Goal: Book appointment/travel/reservation

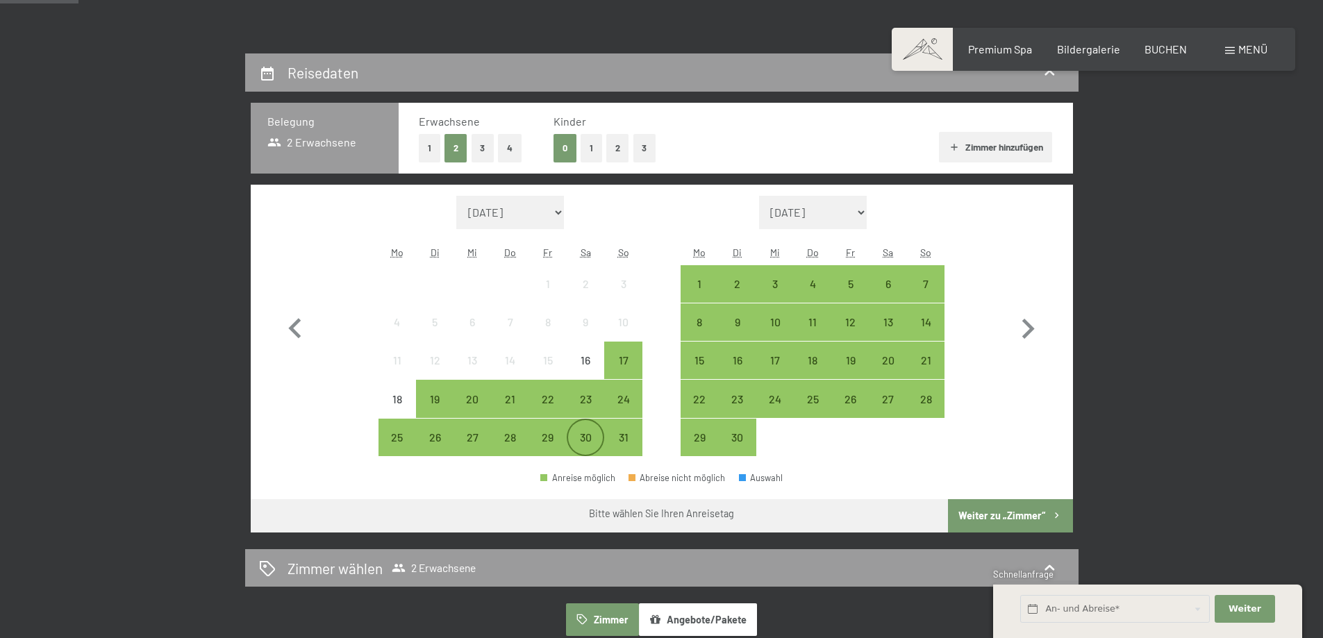
click at [575, 442] on div "30" at bounding box center [585, 449] width 35 height 35
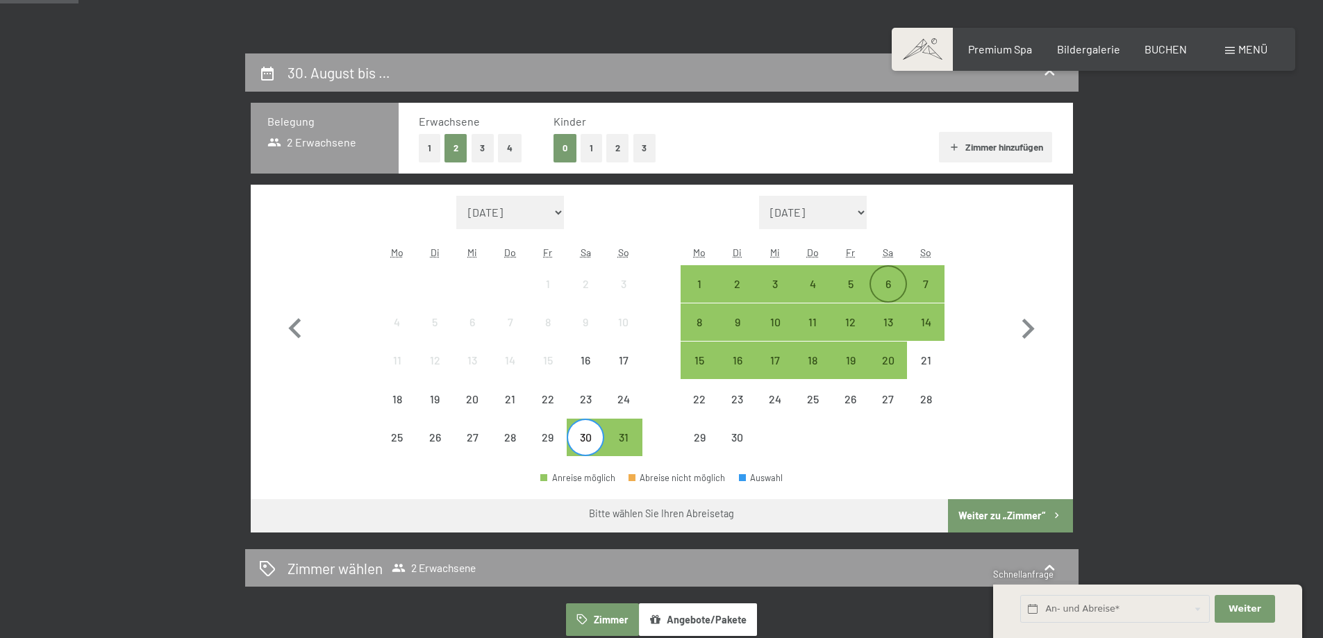
click at [871, 288] on div "6" at bounding box center [888, 296] width 35 height 35
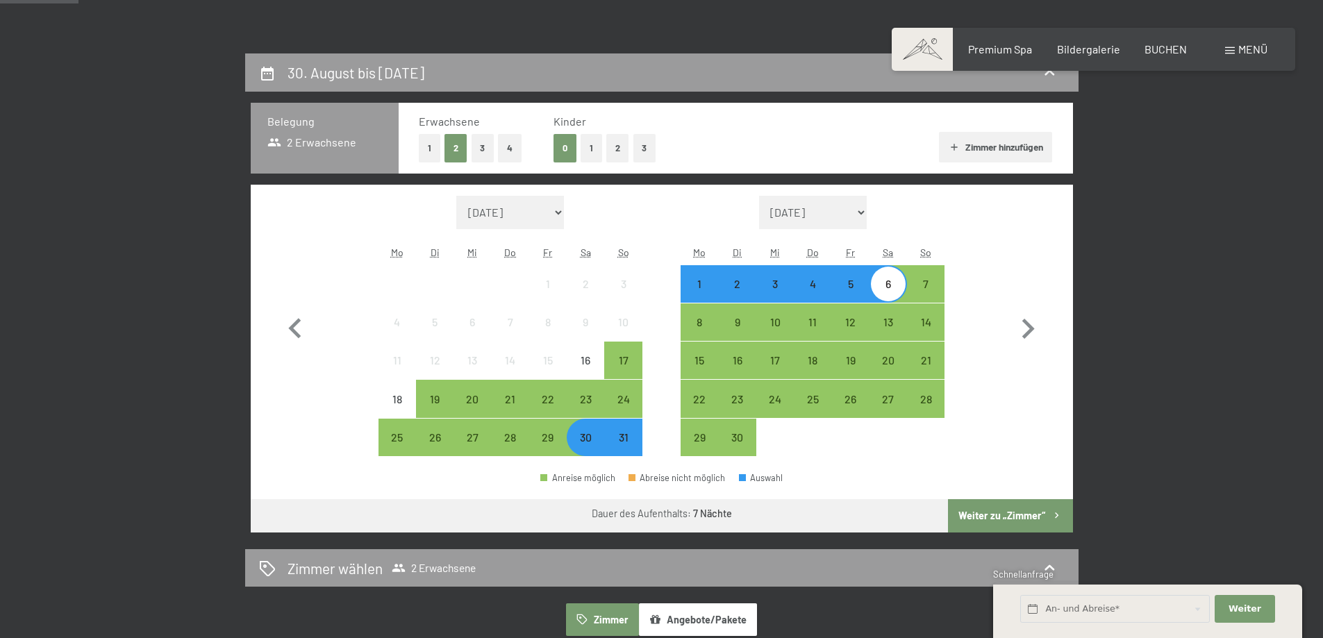
click at [997, 519] on button "Weiter zu „Zimmer“" at bounding box center [1010, 515] width 124 height 33
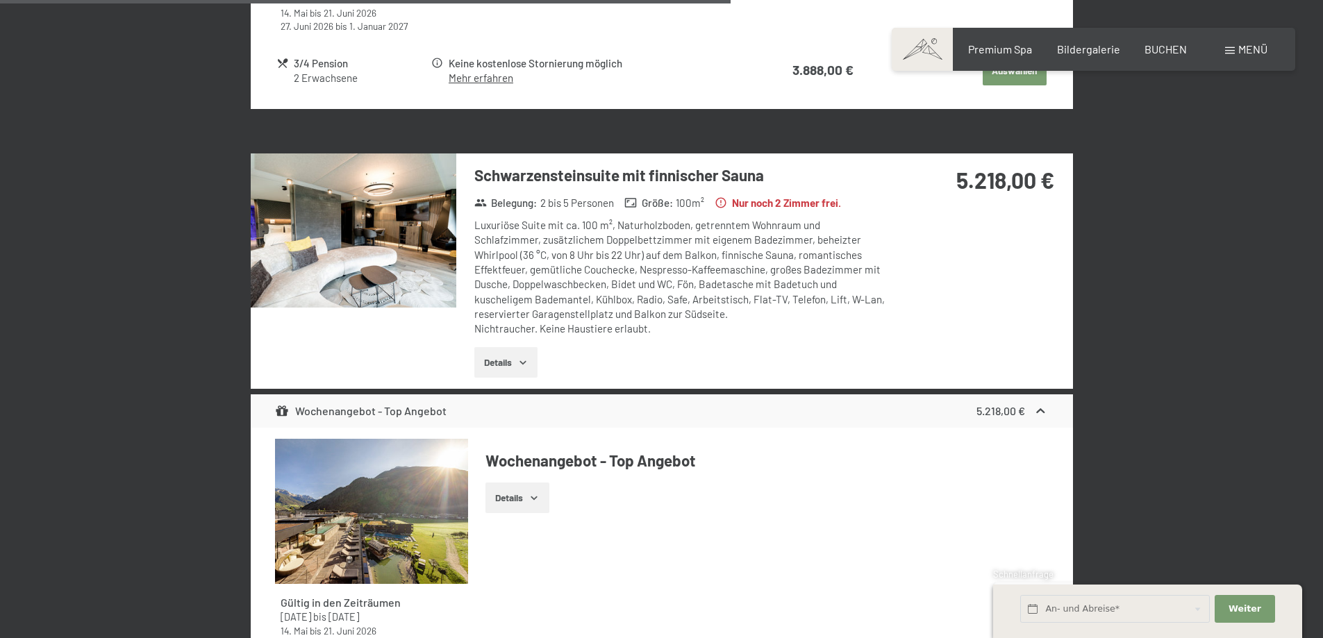
scroll to position [1582, 0]
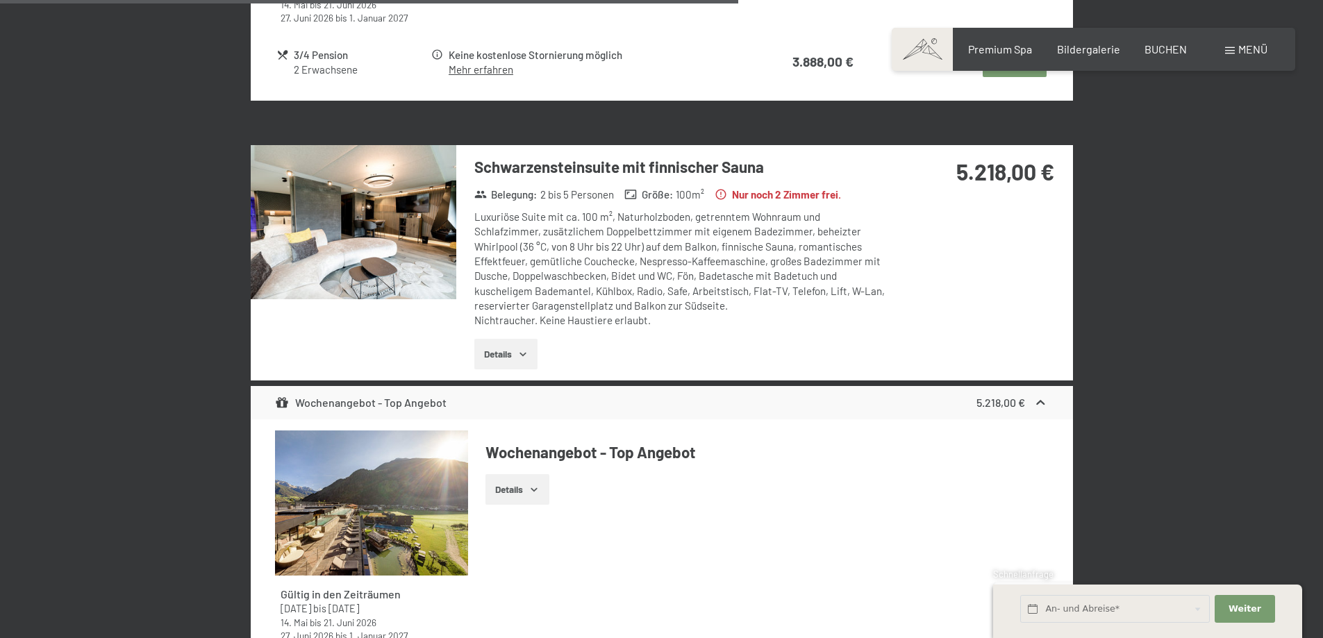
click at [398, 254] on img at bounding box center [354, 222] width 206 height 154
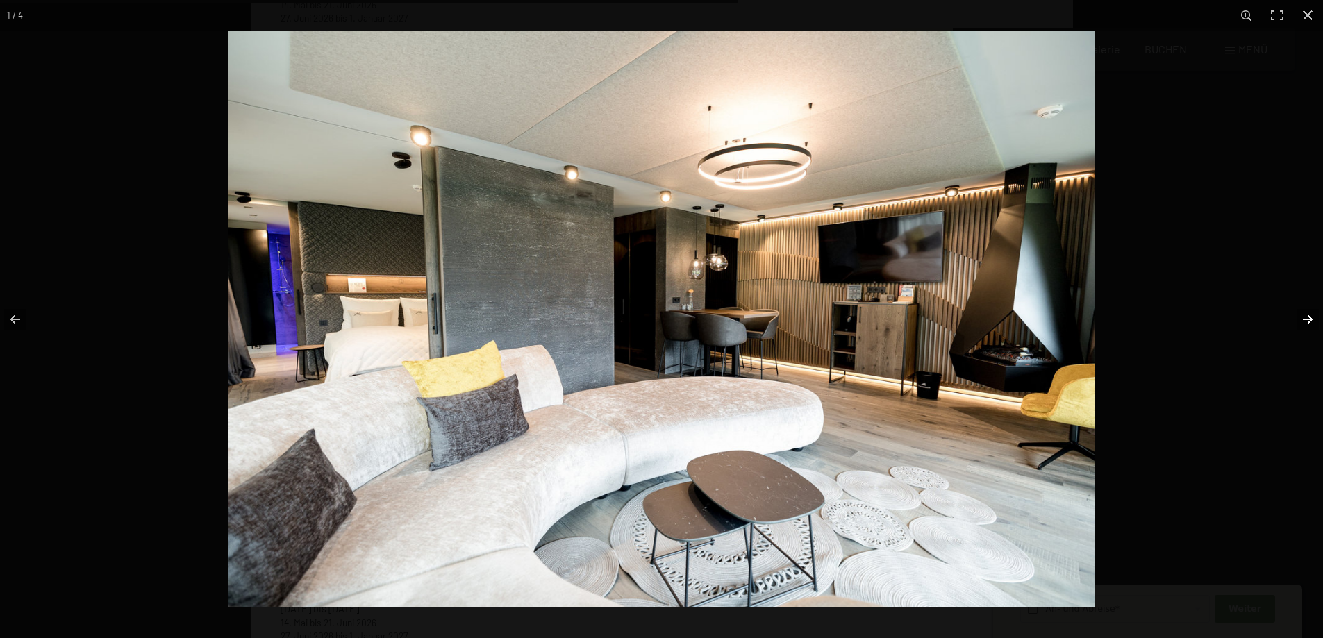
click at [1316, 326] on button "button" at bounding box center [1299, 319] width 49 height 69
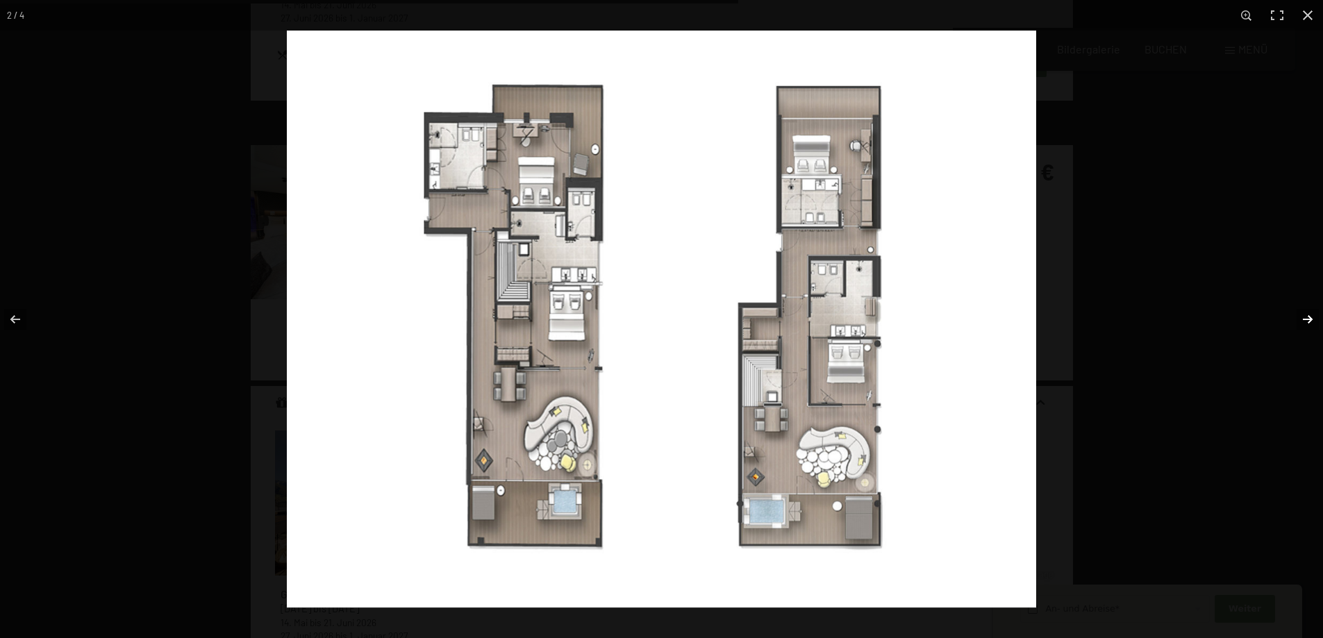
click at [1309, 313] on button "button" at bounding box center [1299, 319] width 49 height 69
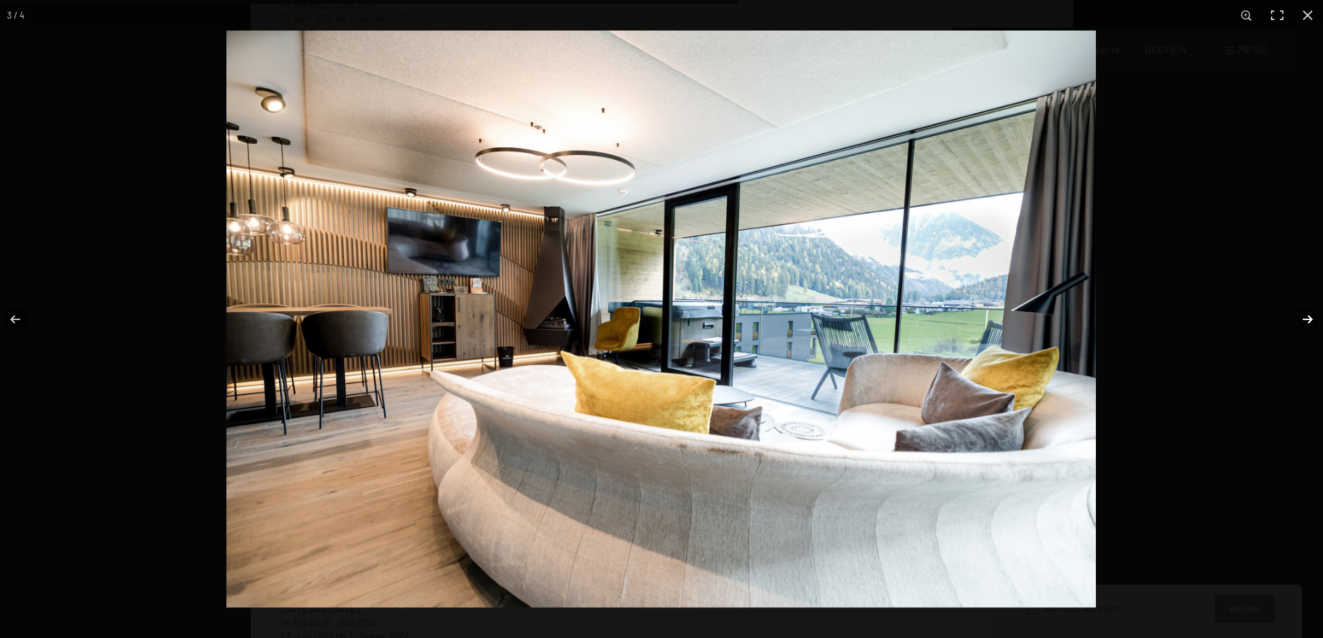
click at [1309, 313] on button "button" at bounding box center [1299, 319] width 49 height 69
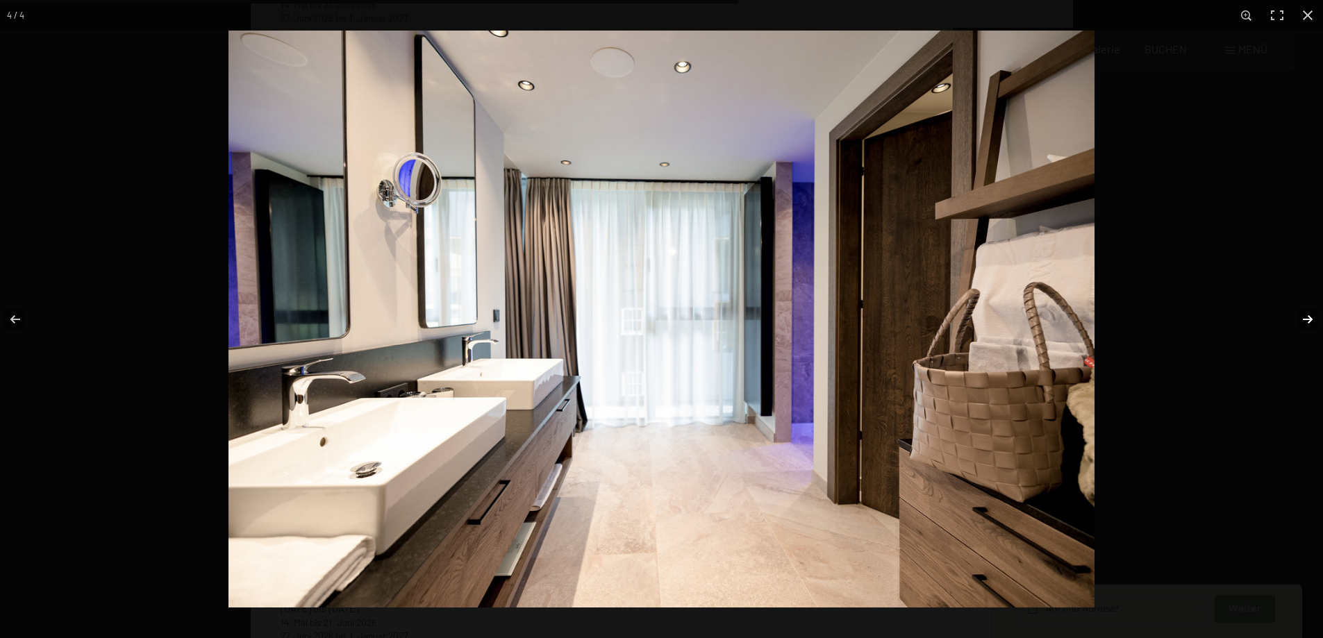
click at [1309, 313] on button "button" at bounding box center [1299, 319] width 49 height 69
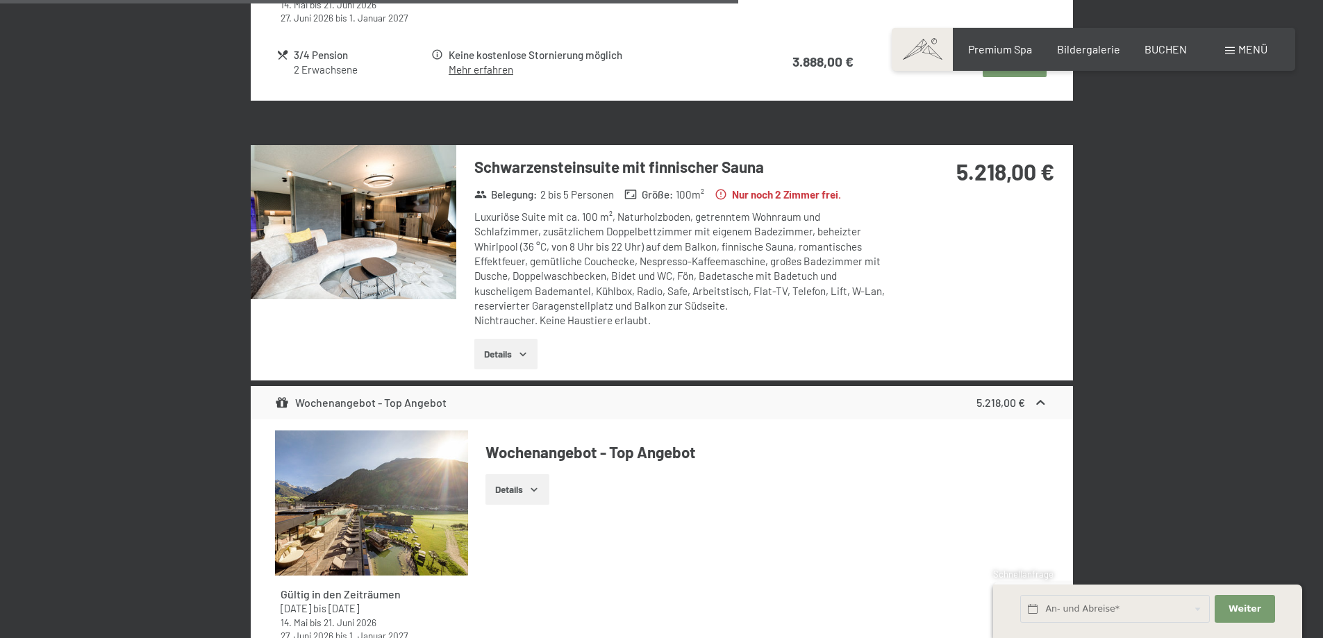
click at [0, 0] on button "button" at bounding box center [0, 0] width 0 height 0
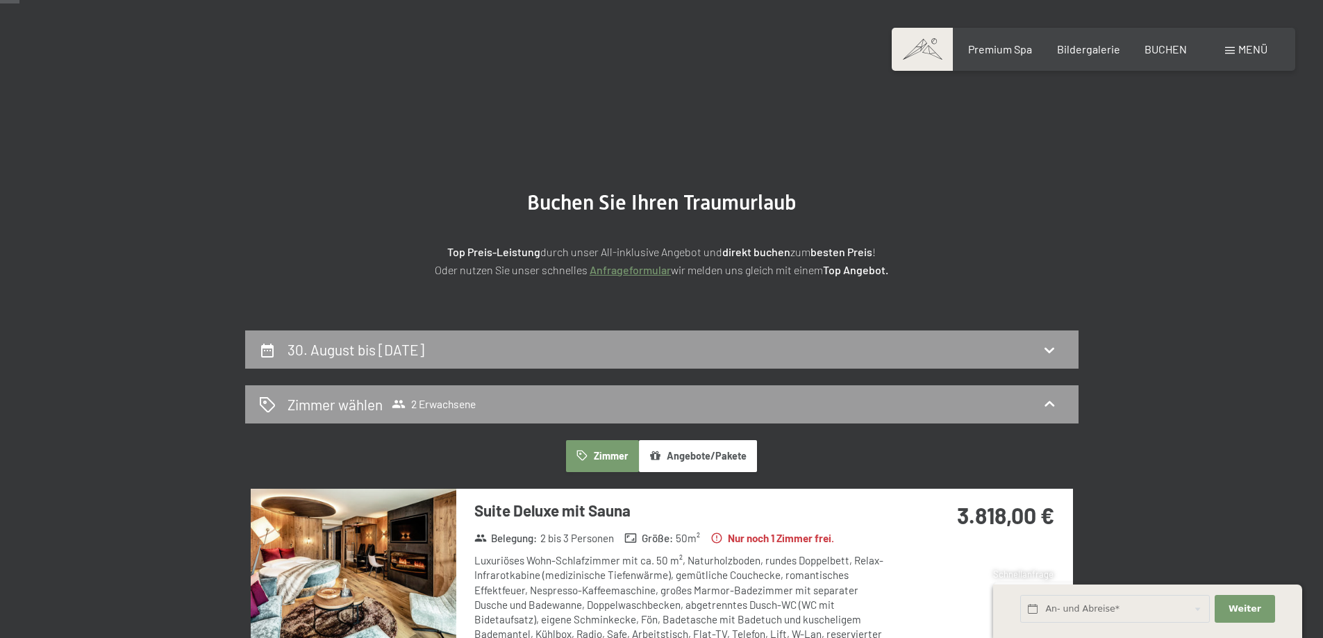
scroll to position [0, 0]
